Goal: Information Seeking & Learning: Learn about a topic

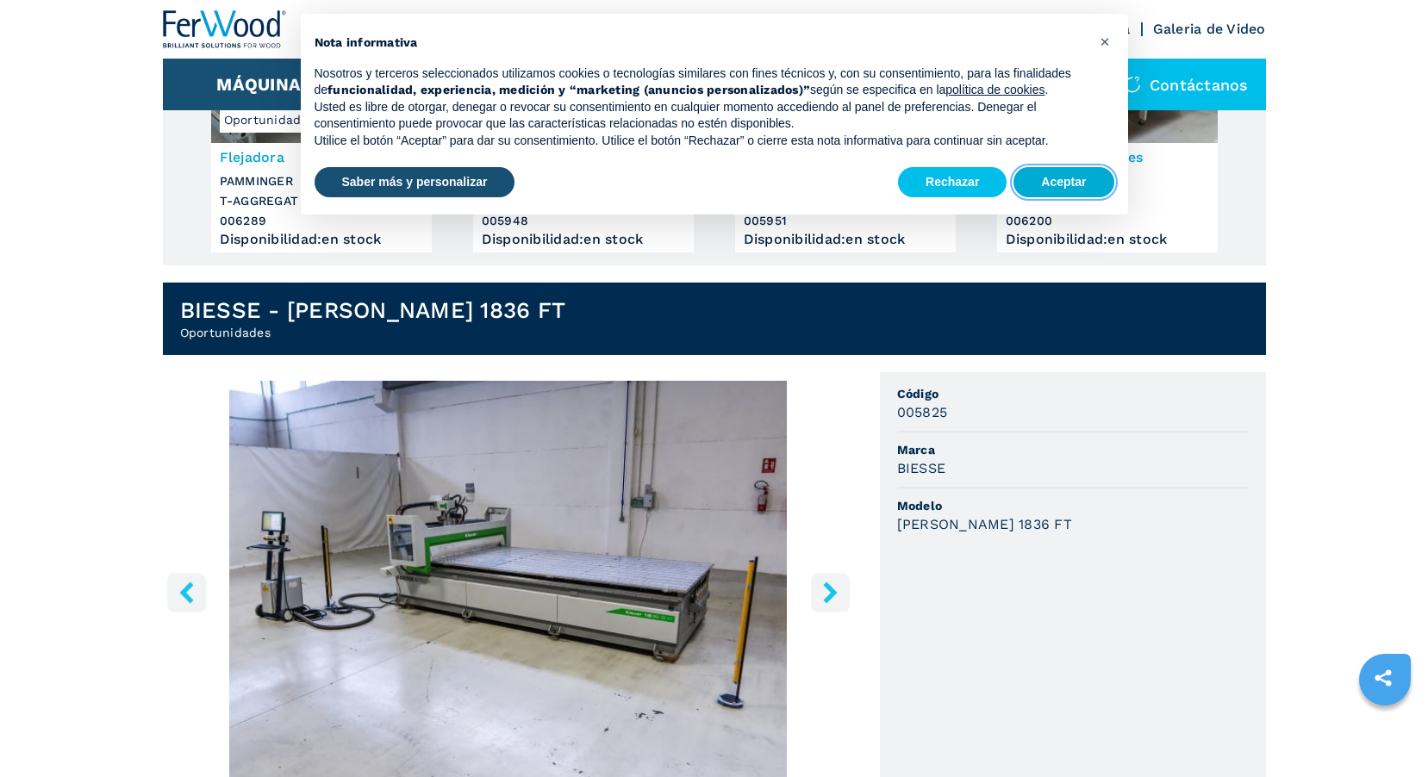
drag, startPoint x: 1076, startPoint y: 183, endPoint x: 894, endPoint y: 259, distance: 197.0
click at [1076, 184] on button "Aceptar" at bounding box center [1064, 182] width 100 height 31
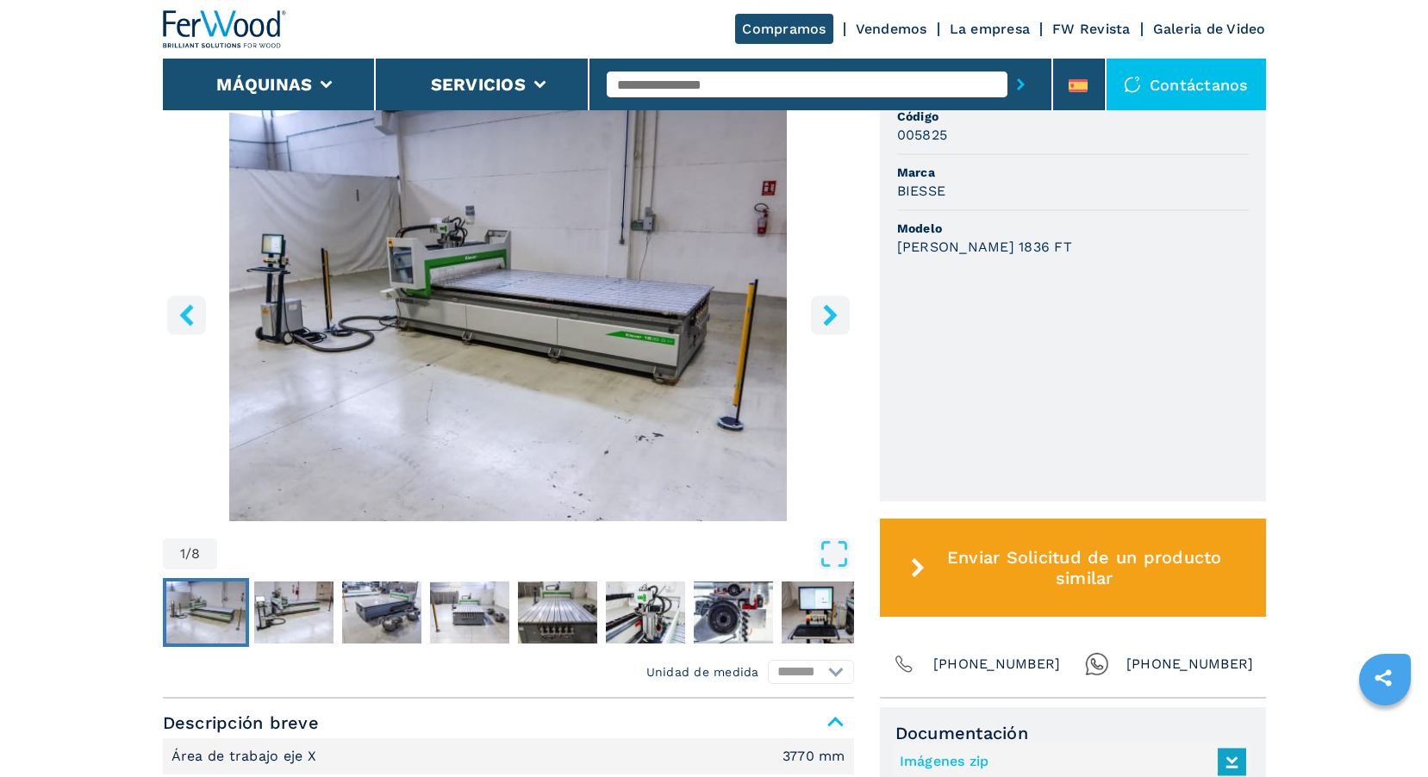
scroll to position [690, 0]
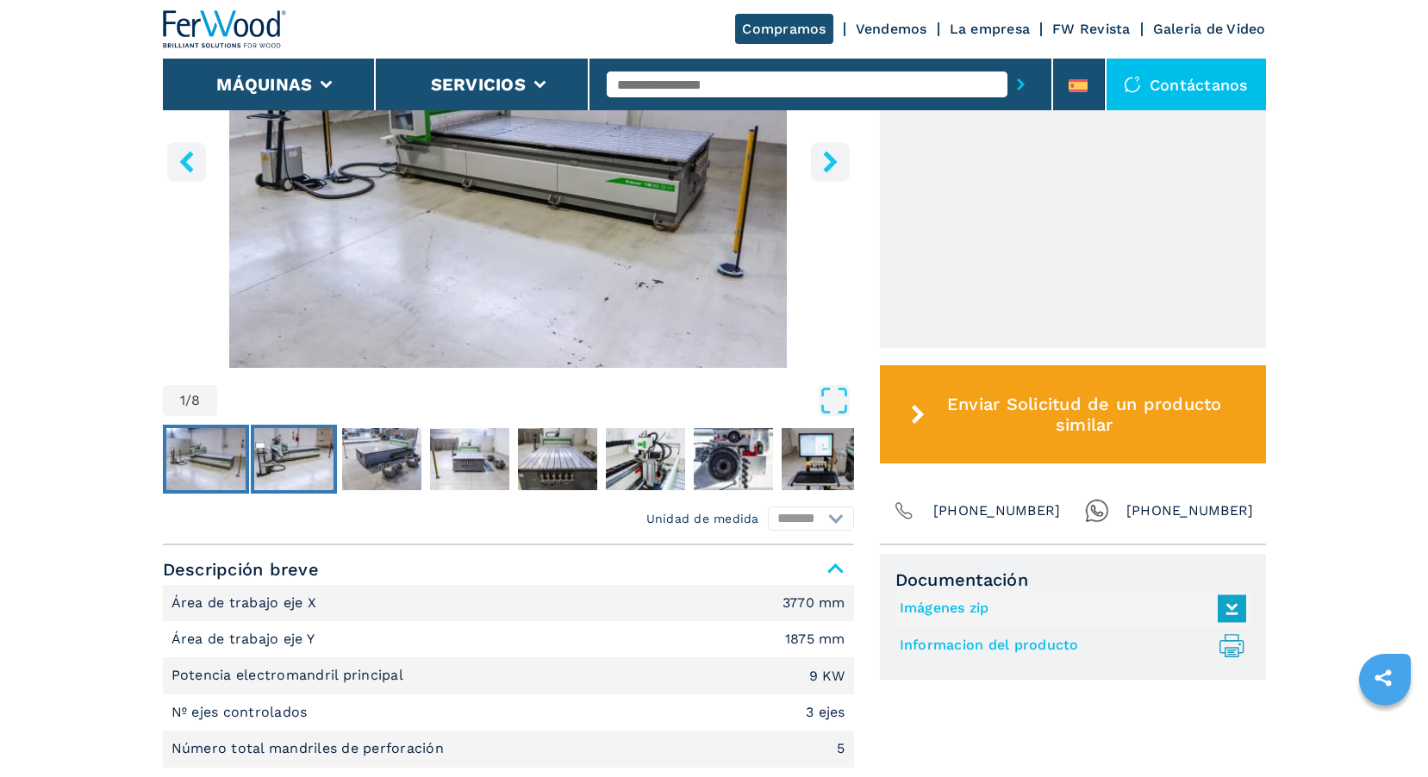
click at [306, 465] on img "Go to Slide 2" at bounding box center [293, 459] width 79 height 62
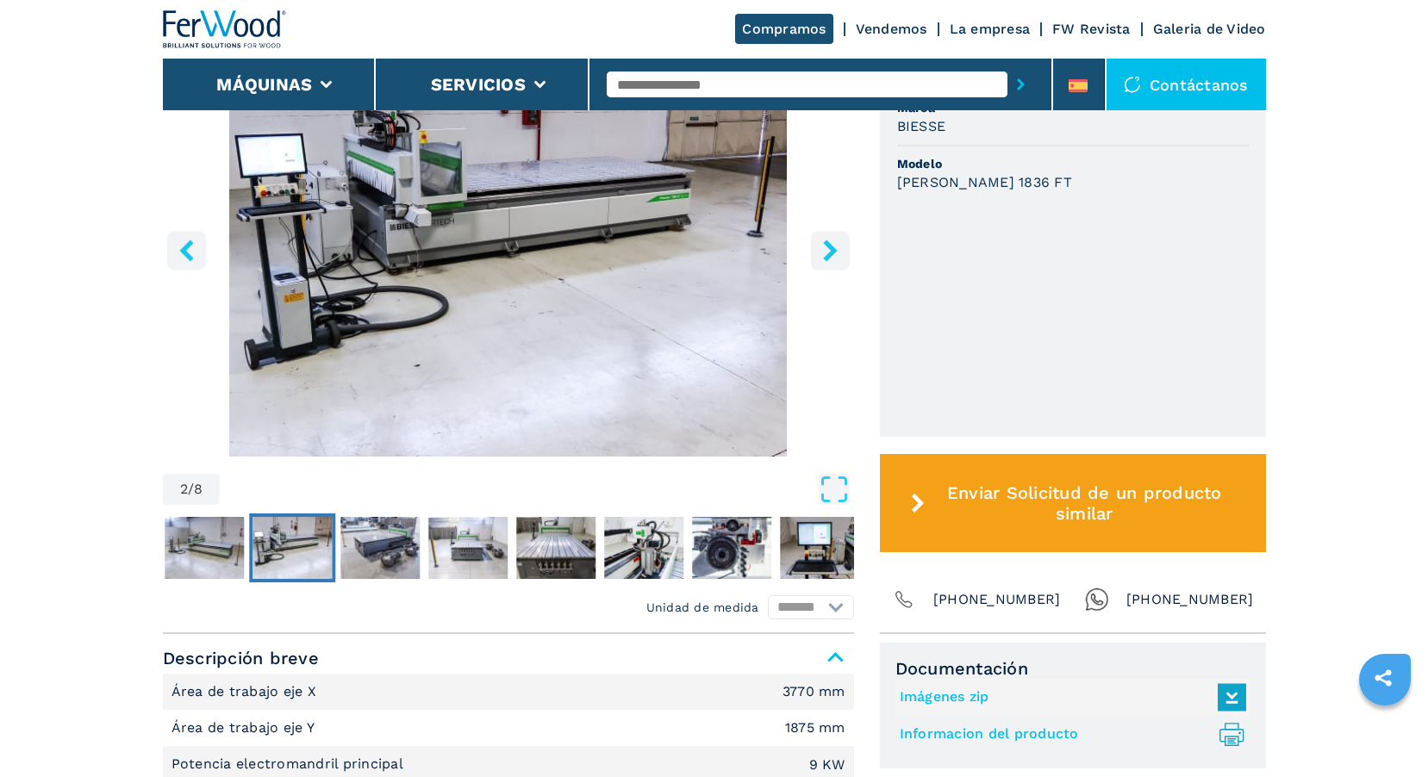
scroll to position [517, 0]
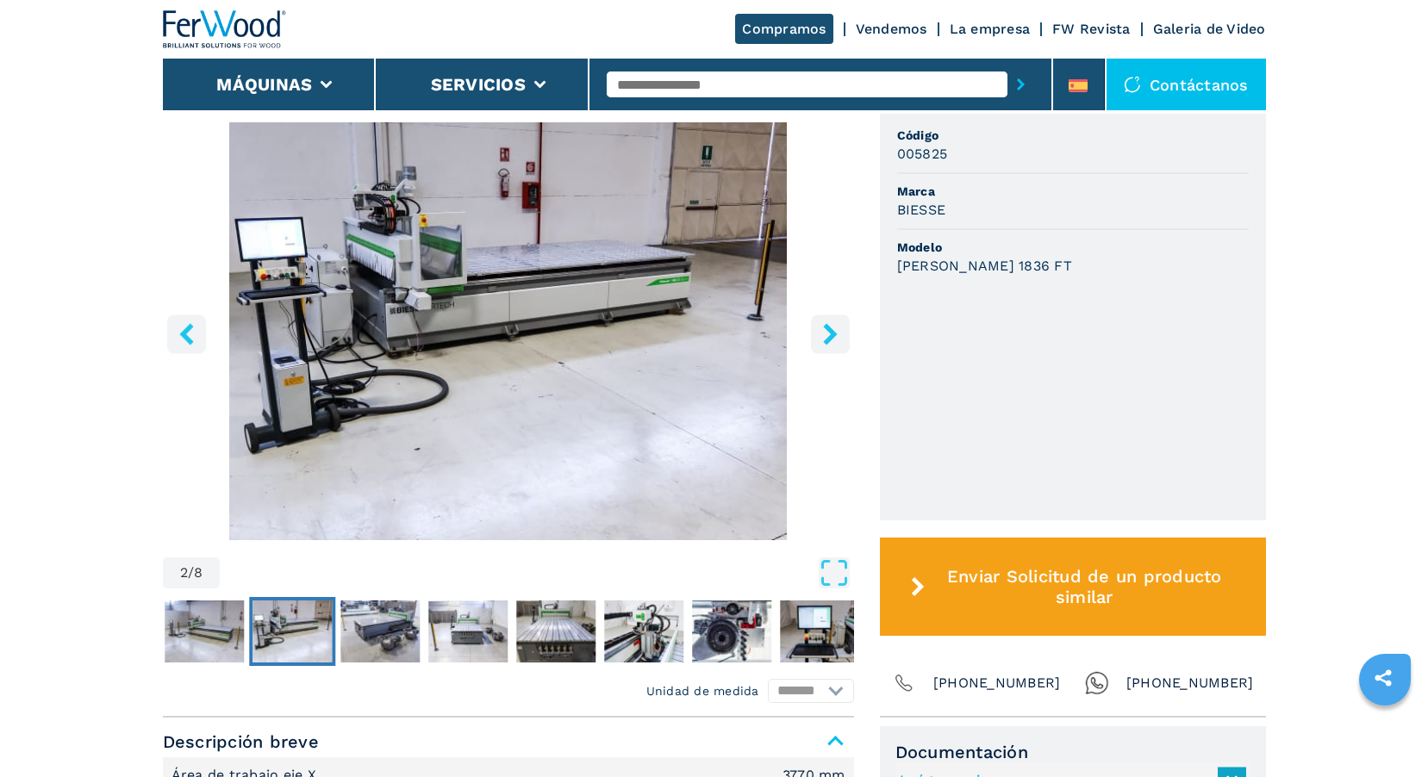
click at [388, 586] on button "Open Fullscreen" at bounding box center [536, 573] width 625 height 31
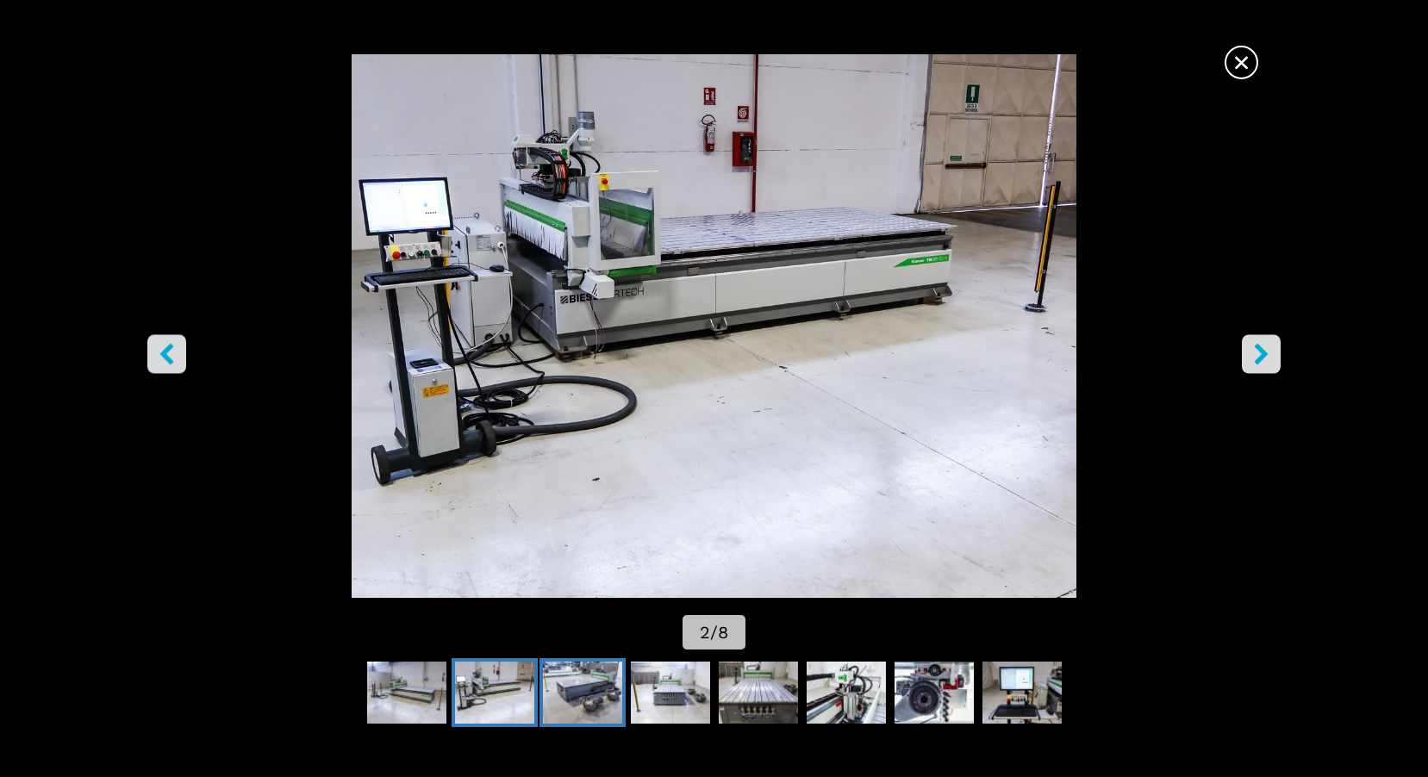
click at [594, 684] on img "Go to Slide 3" at bounding box center [582, 693] width 79 height 62
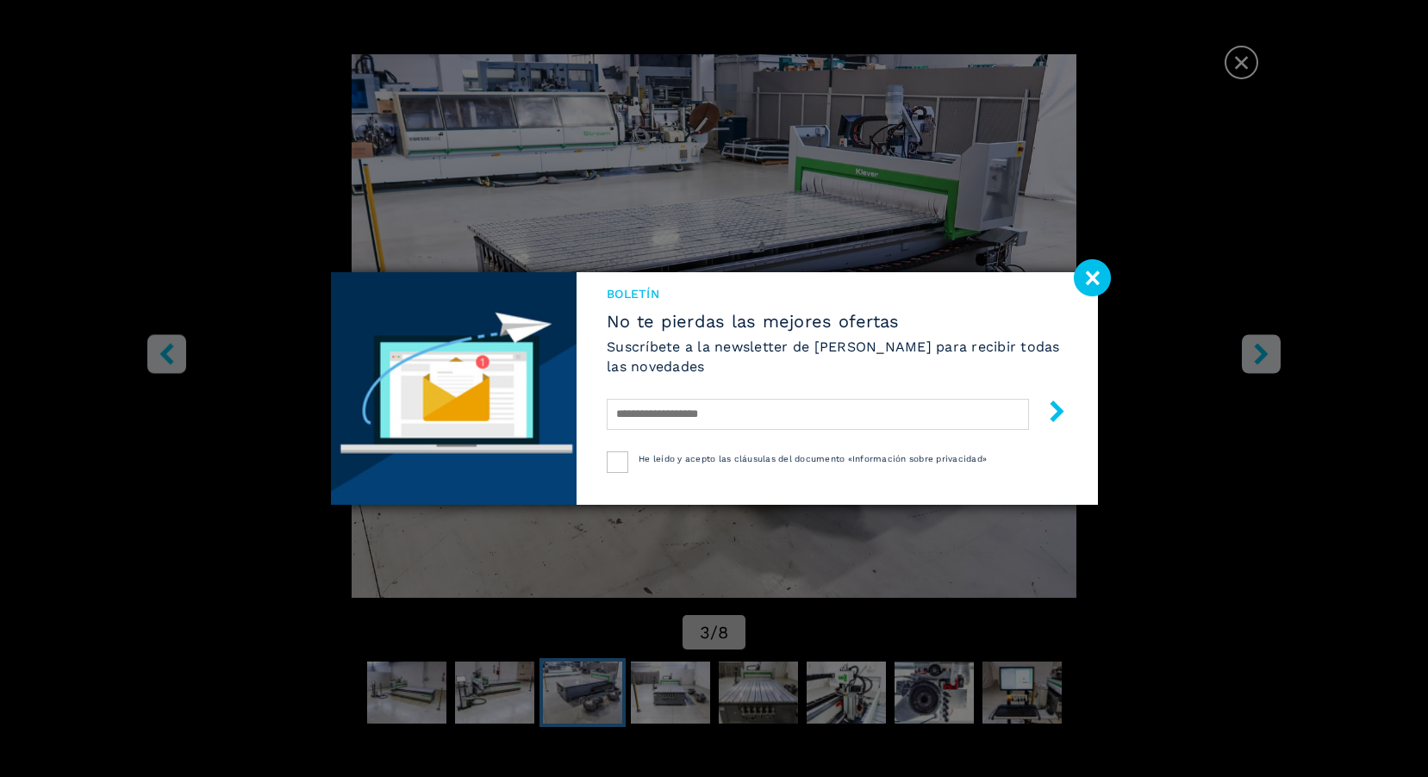
click at [1091, 277] on image at bounding box center [1092, 277] width 37 height 37
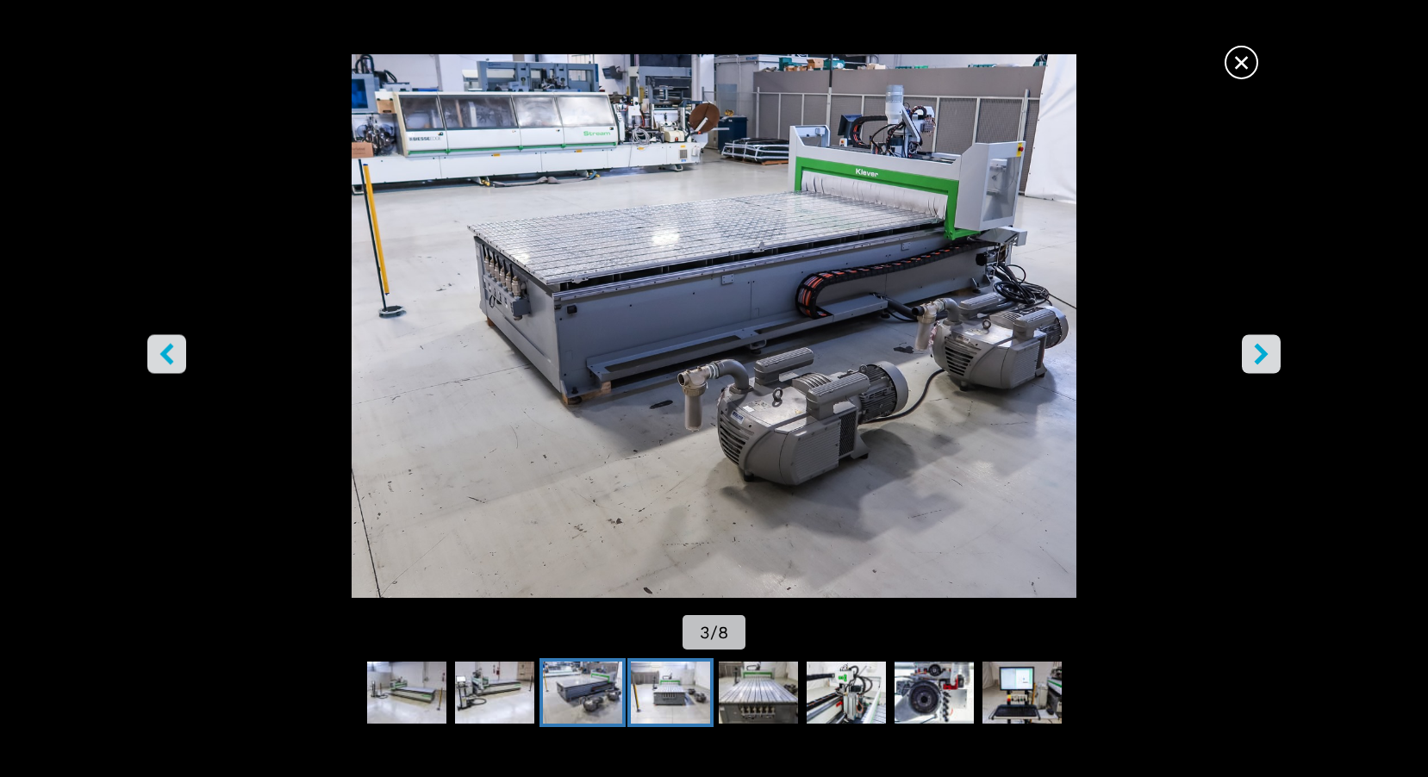
click at [663, 688] on img "Go to Slide 4" at bounding box center [670, 693] width 79 height 62
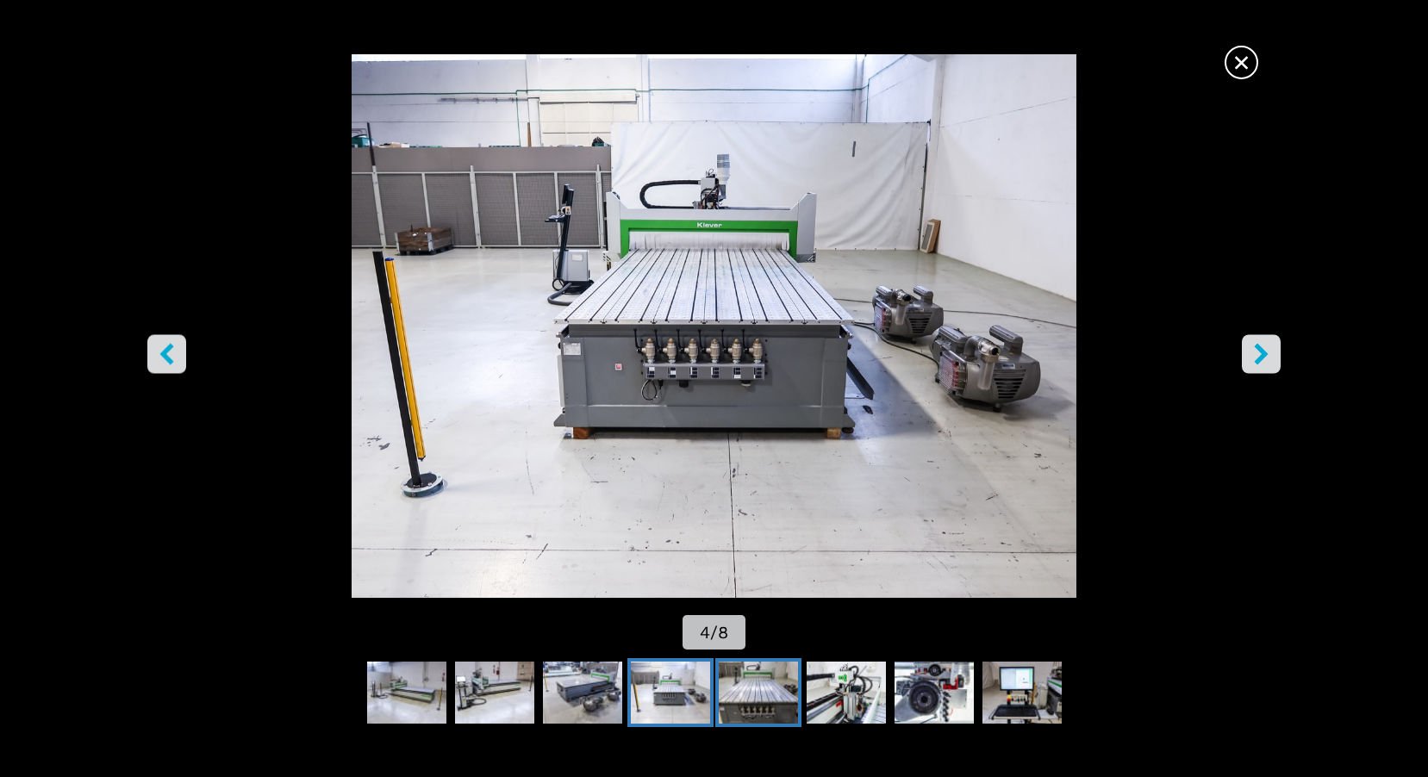
click at [765, 692] on img "Go to Slide 5" at bounding box center [758, 693] width 79 height 62
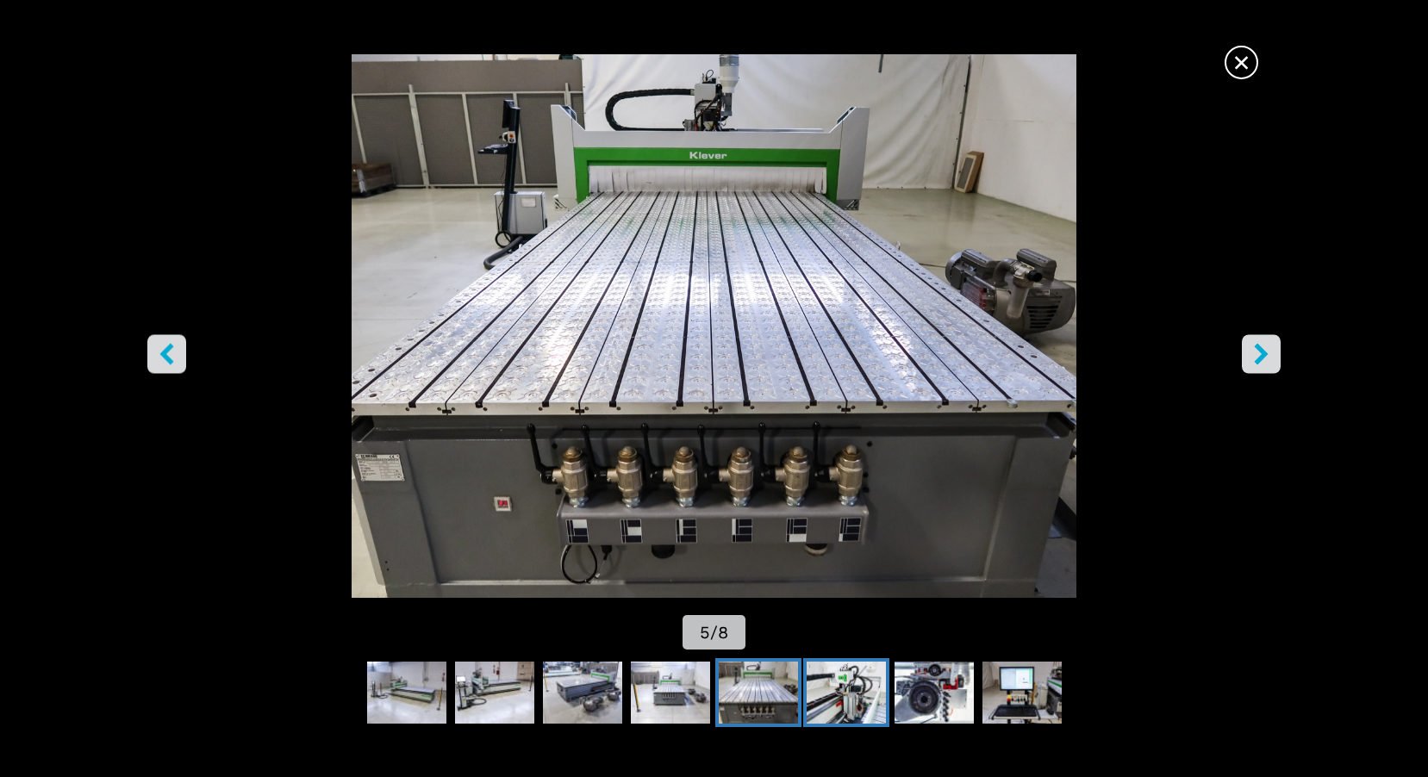
click at [841, 690] on img "Go to Slide 6" at bounding box center [846, 693] width 79 height 62
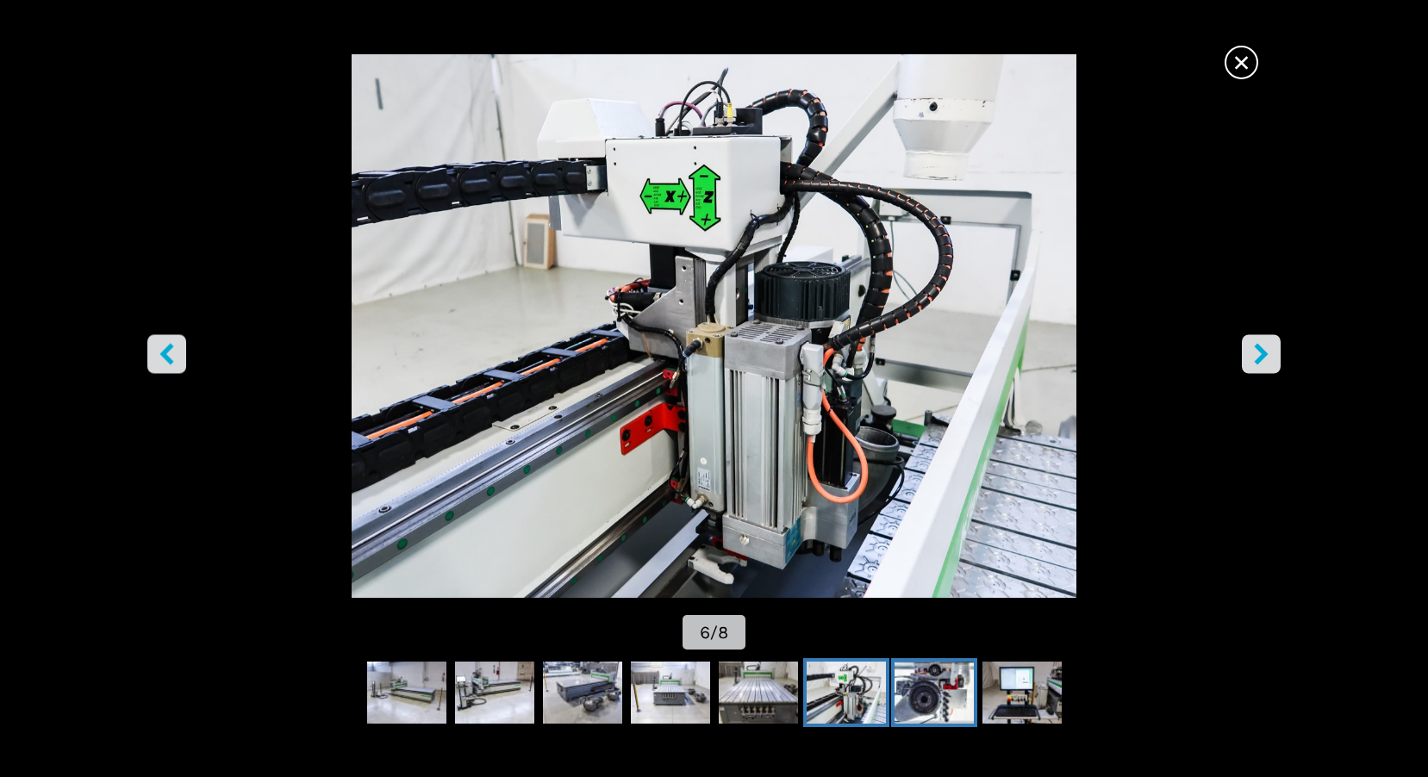
click at [914, 693] on img "Go to Slide 7" at bounding box center [934, 693] width 79 height 62
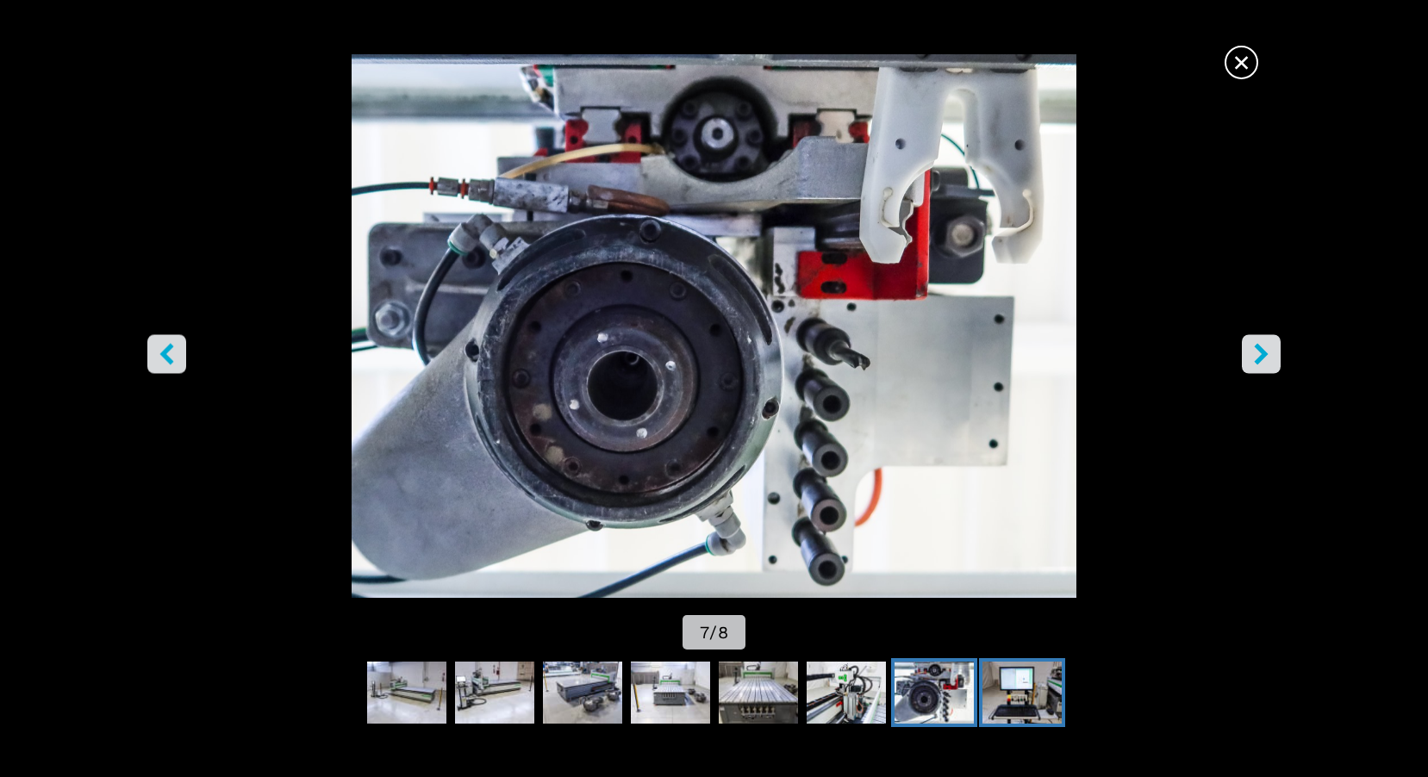
click at [1016, 687] on img "Go to Slide 8" at bounding box center [1022, 693] width 79 height 62
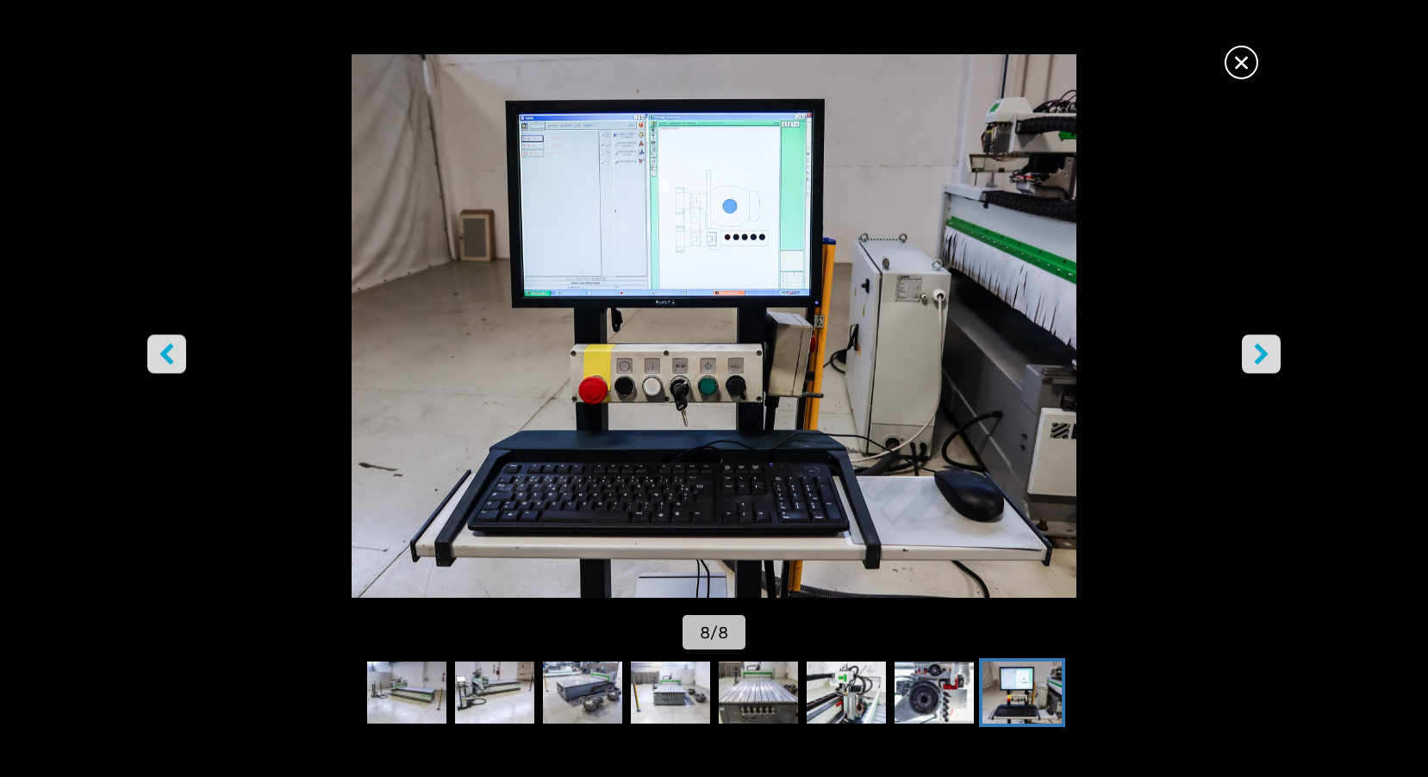
click at [1274, 353] on button "right-button" at bounding box center [1261, 354] width 39 height 39
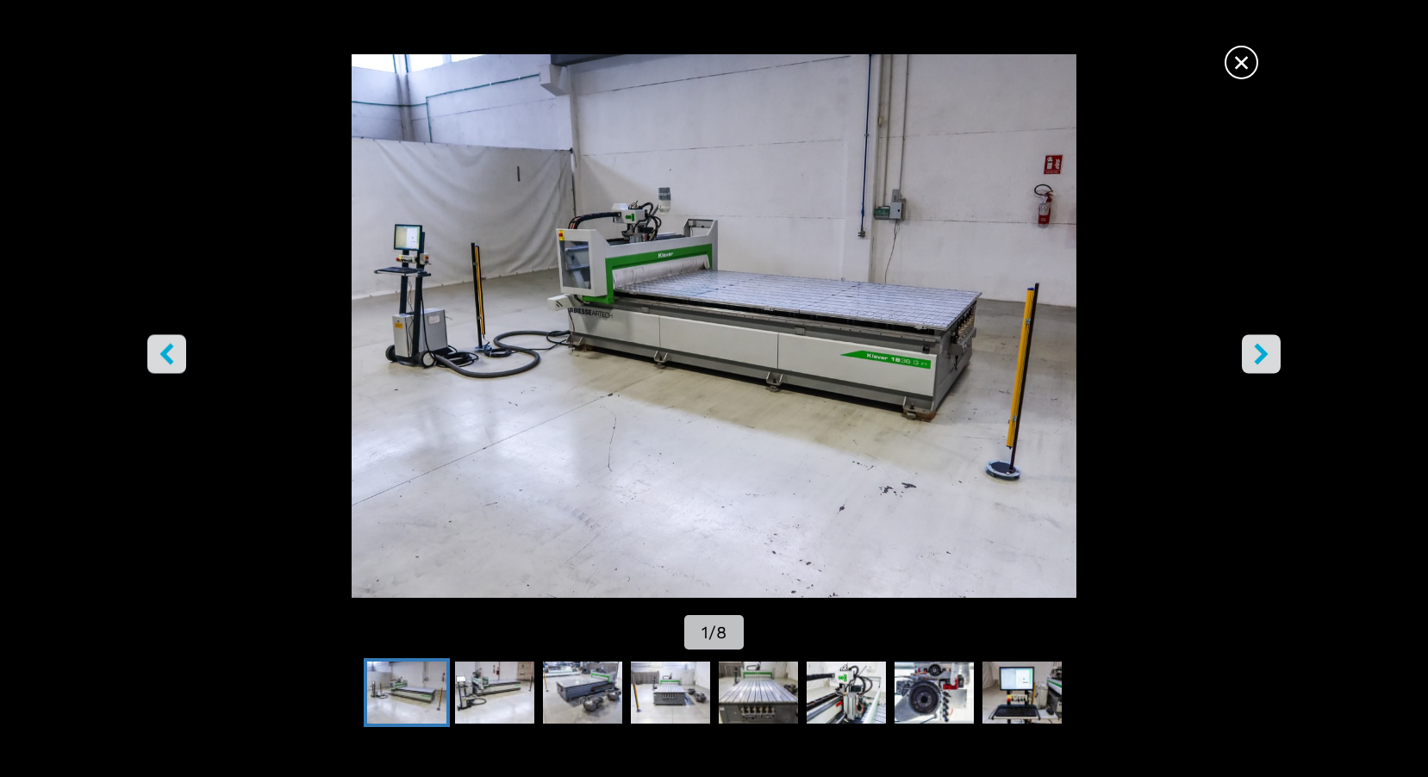
click at [1274, 353] on button "right-button" at bounding box center [1261, 354] width 39 height 39
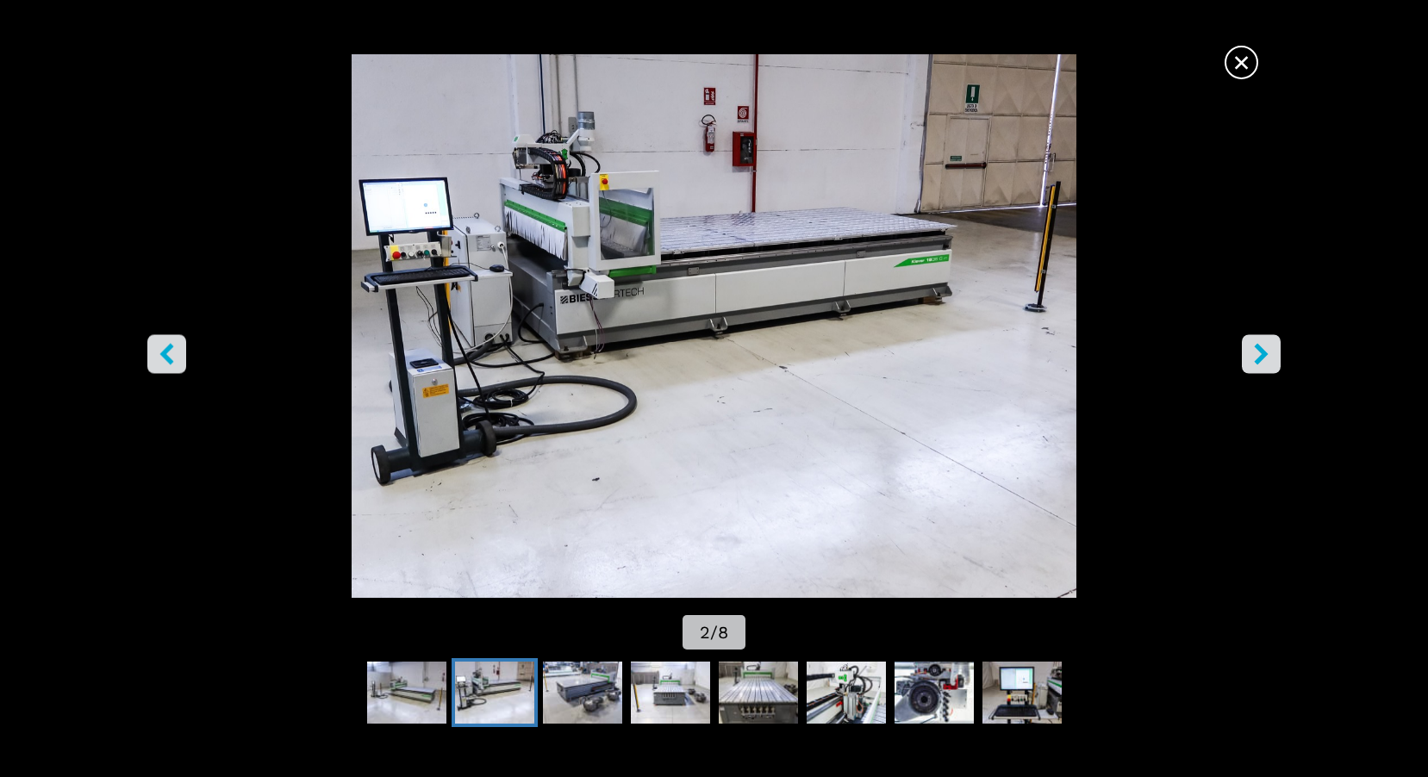
click at [1274, 353] on button "right-button" at bounding box center [1261, 354] width 39 height 39
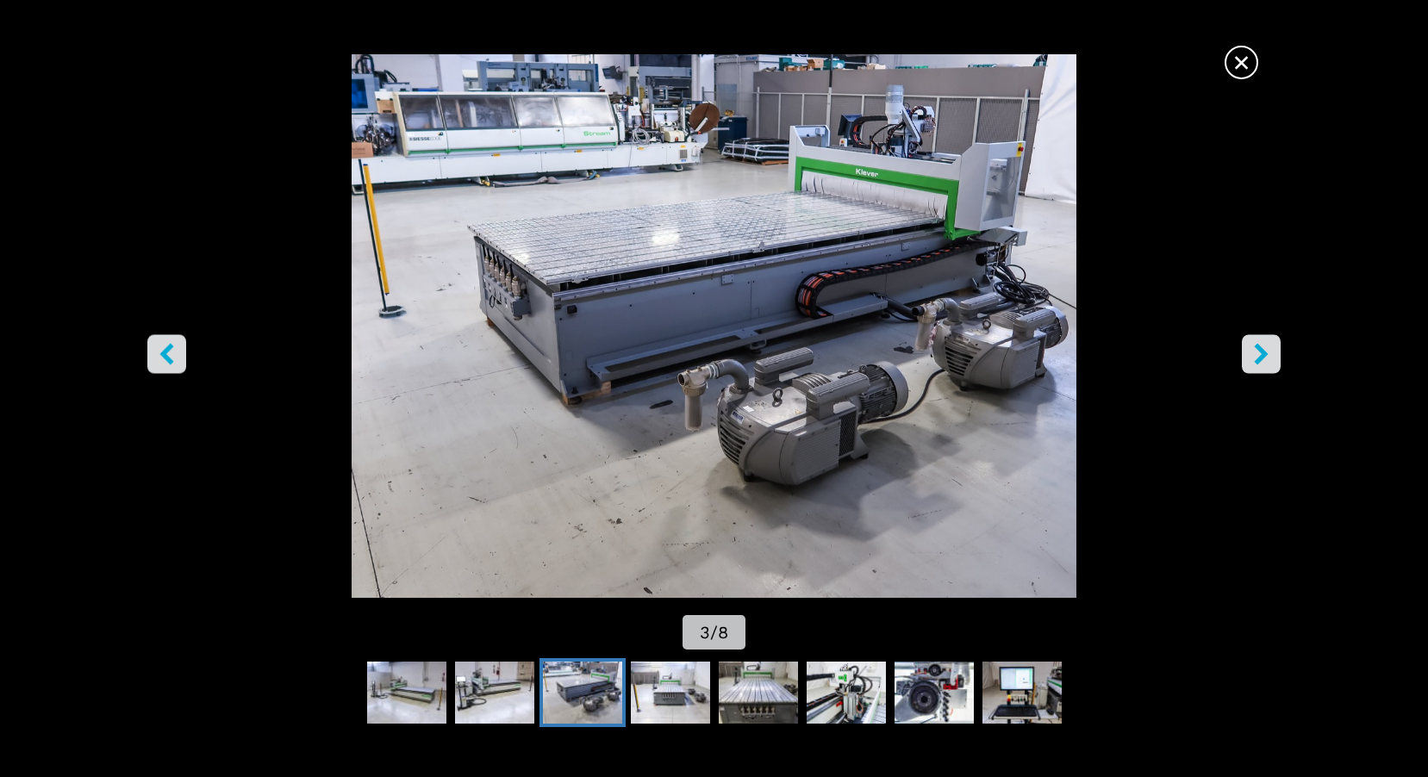
click at [1274, 353] on button "right-button" at bounding box center [1261, 354] width 39 height 39
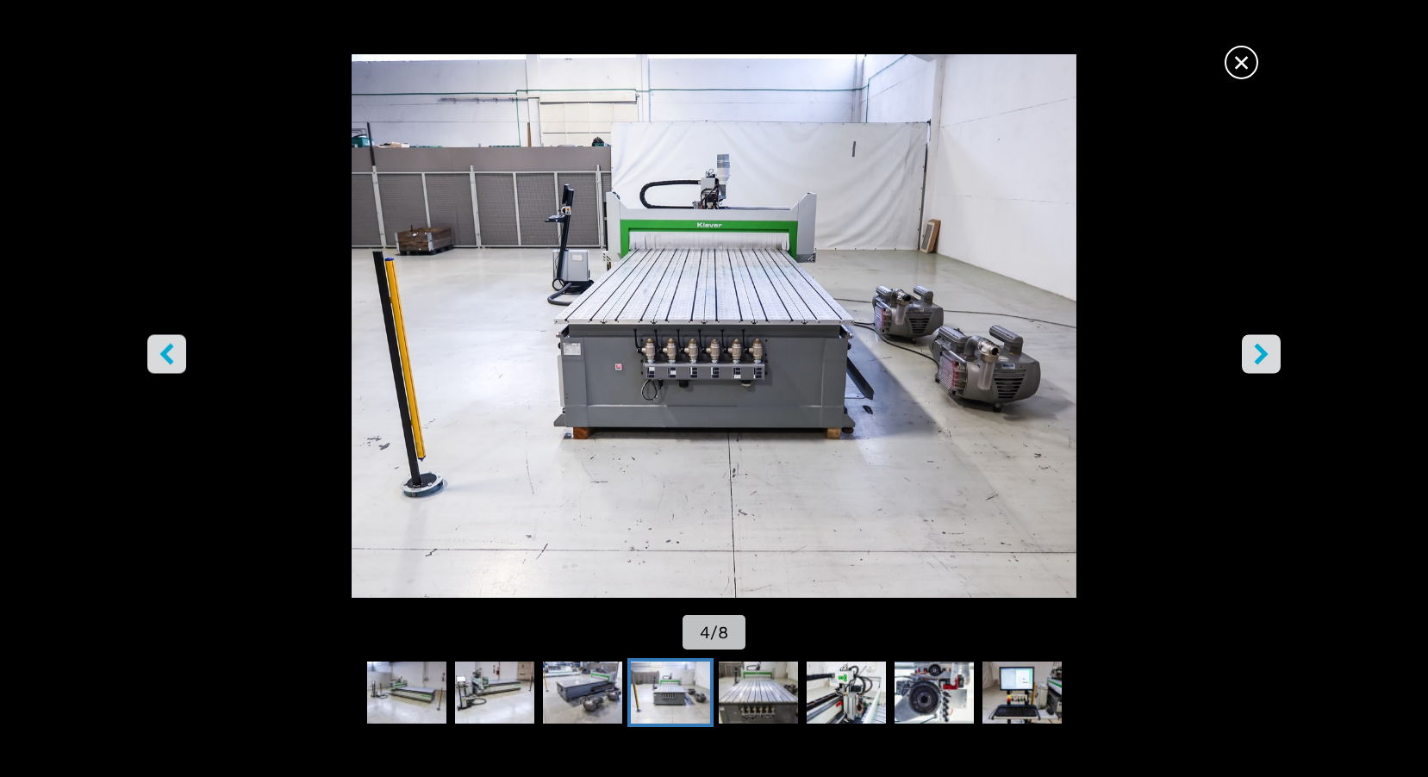
click at [164, 358] on icon "left-button" at bounding box center [166, 355] width 14 height 22
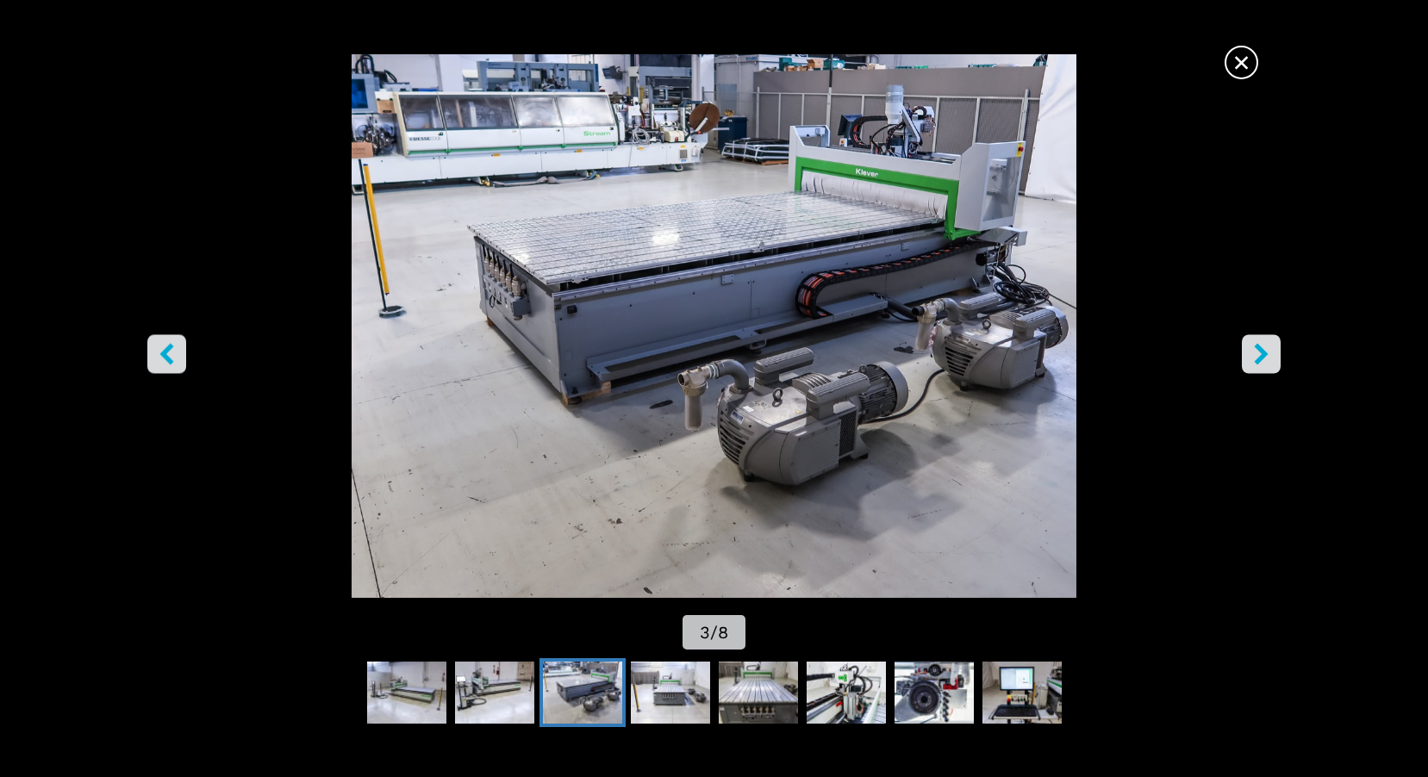
click at [1239, 62] on span "×" at bounding box center [1241, 59] width 30 height 30
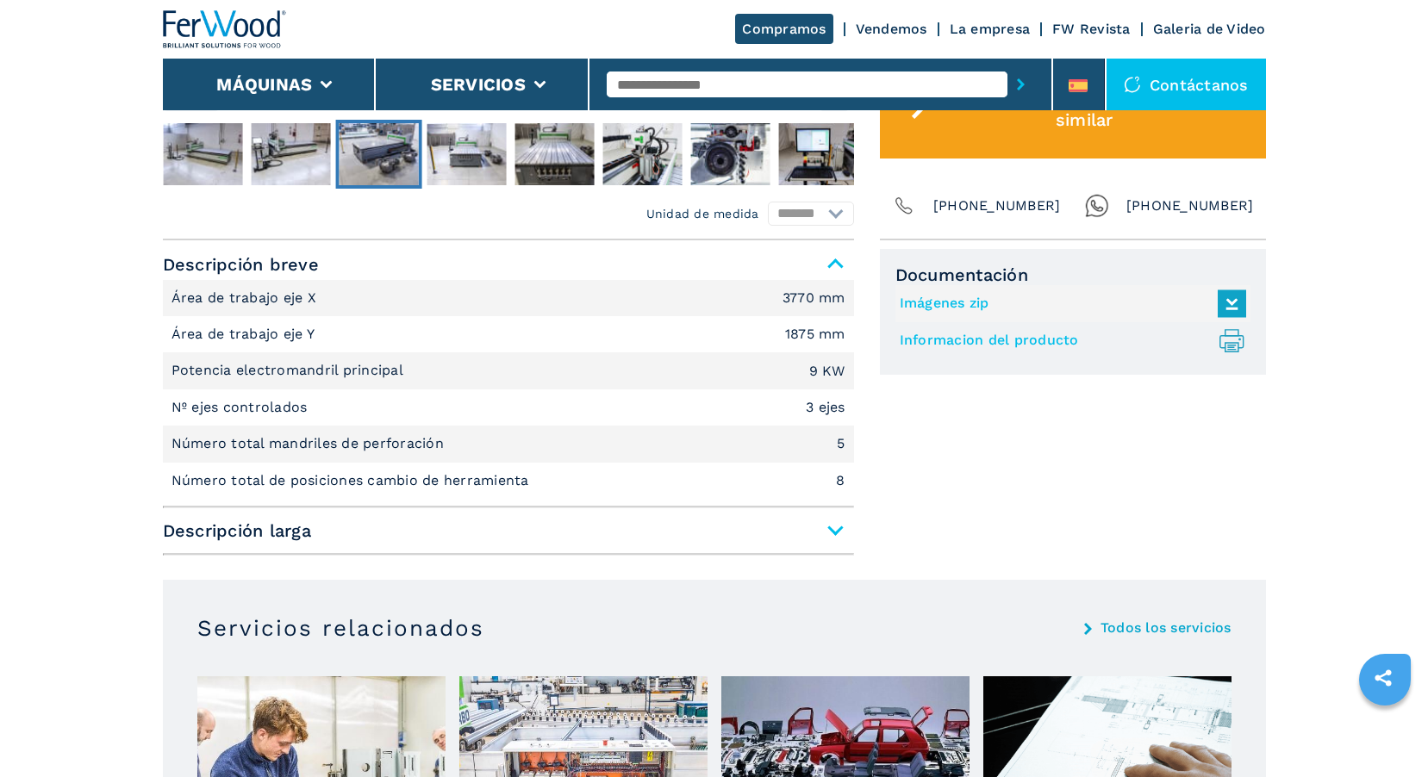
scroll to position [948, 0]
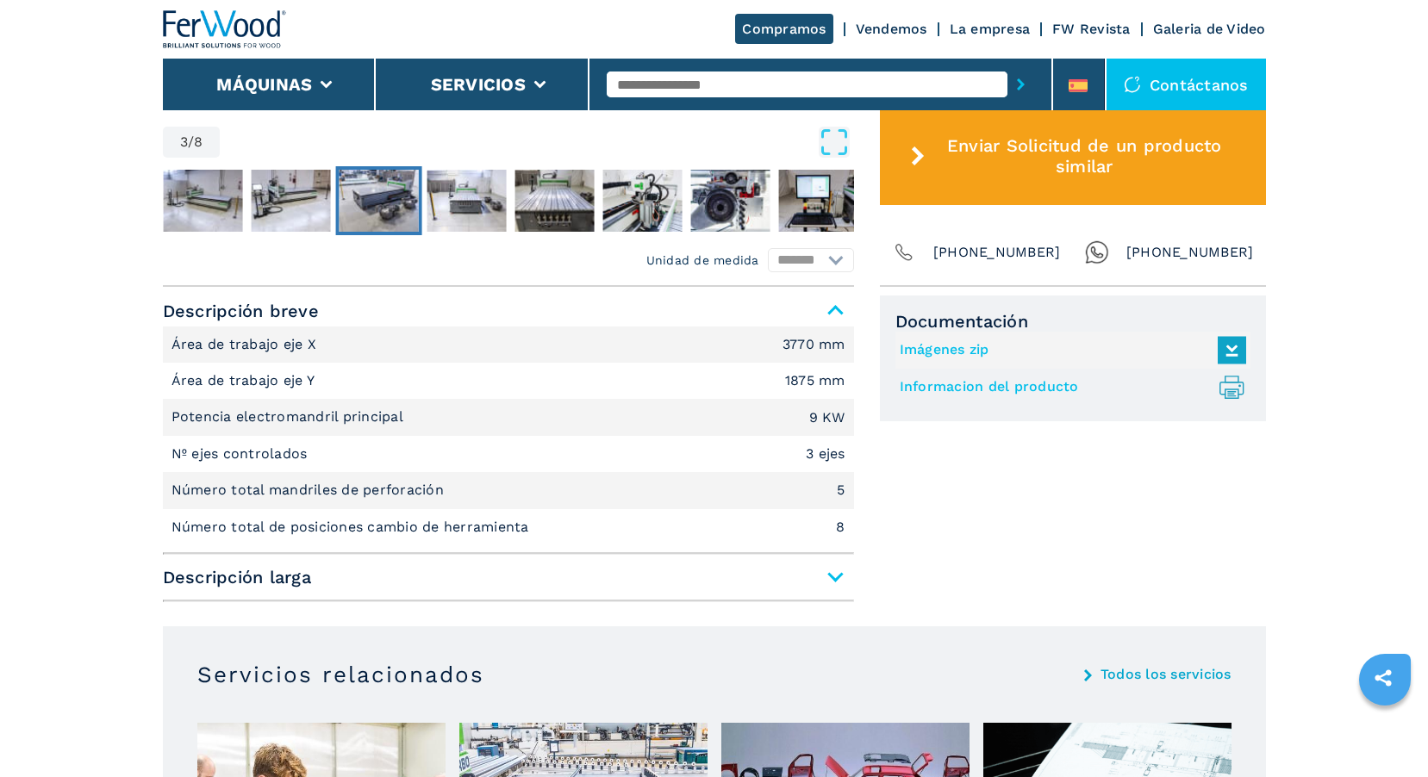
click at [740, 584] on span "Descripción larga" at bounding box center [508, 577] width 691 height 31
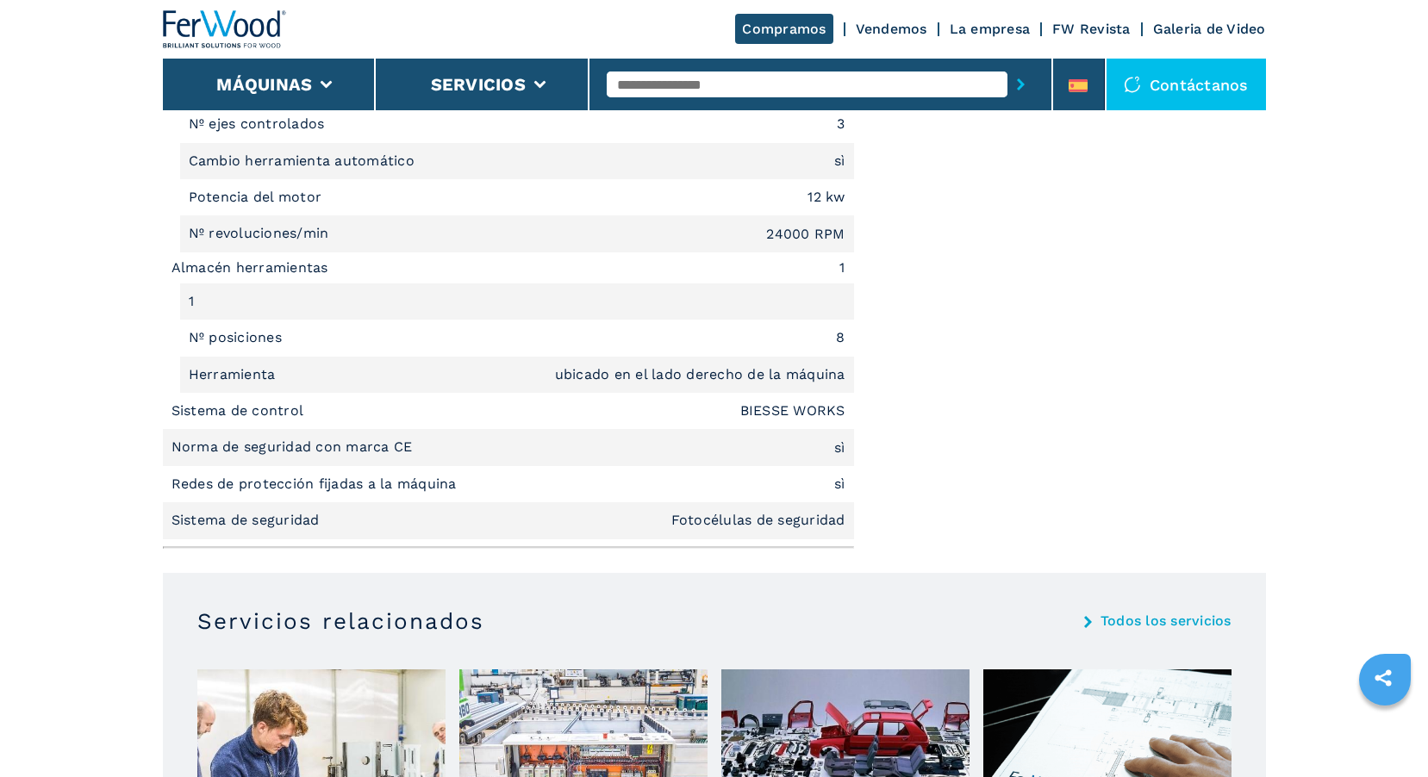
scroll to position [2413, 0]
